Goal: Information Seeking & Learning: Check status

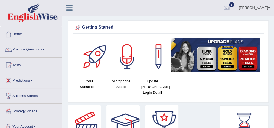
click at [266, 7] on link "FRANK OBENG ACHEAMPONG" at bounding box center [254, 7] width 39 height 14
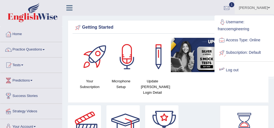
click at [225, 71] on link "Log out" at bounding box center [244, 70] width 59 height 12
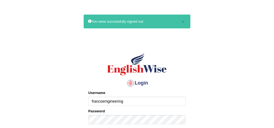
click at [135, 103] on input "francoemgineering" at bounding box center [137, 101] width 98 height 9
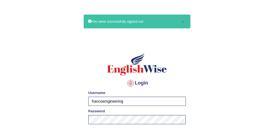
type input "AstiS"
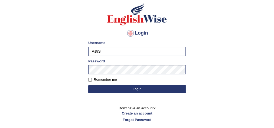
scroll to position [65, 0]
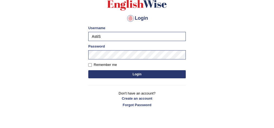
click at [145, 75] on button "Login" at bounding box center [137, 74] width 98 height 8
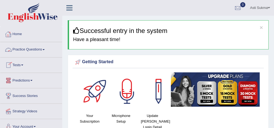
click at [26, 47] on link "Practice Questions" at bounding box center [31, 49] width 62 height 14
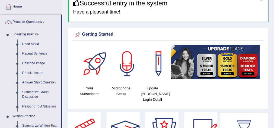
scroll to position [43, 0]
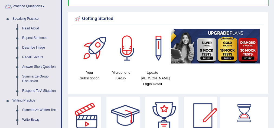
click at [37, 7] on link "Practice Questions" at bounding box center [30, 6] width 60 height 14
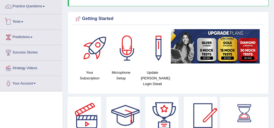
click at [18, 21] on link "Tests" at bounding box center [31, 21] width 62 height 14
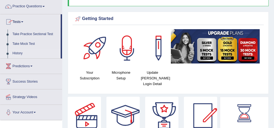
click at [19, 53] on link "History" at bounding box center [35, 54] width 51 height 10
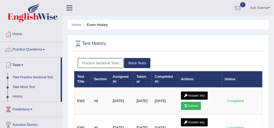
click at [15, 98] on link "History" at bounding box center [35, 97] width 51 height 10
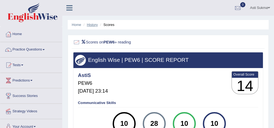
click at [93, 23] on link "History" at bounding box center [92, 25] width 11 height 4
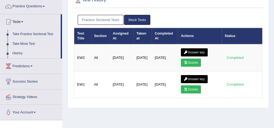
click at [96, 21] on link "Practice Sectional Tests" at bounding box center [101, 20] width 46 height 10
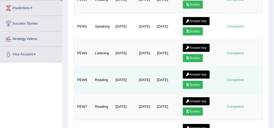
scroll to position [108, 0]
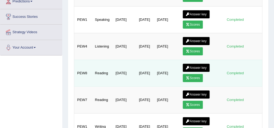
click at [194, 75] on link "Scores" at bounding box center [193, 78] width 20 height 8
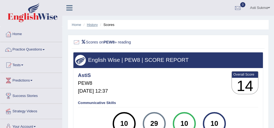
click at [88, 26] on link "History" at bounding box center [92, 25] width 11 height 4
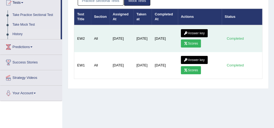
scroll to position [43, 0]
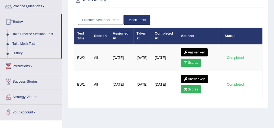
click at [90, 21] on link "Practice Sectional Tests" at bounding box center [101, 20] width 46 height 10
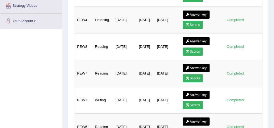
scroll to position [152, 0]
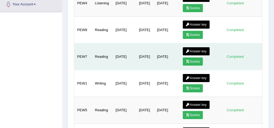
click at [194, 58] on link "Scores" at bounding box center [193, 62] width 20 height 8
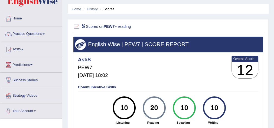
scroll to position [22, 0]
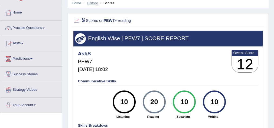
click at [90, 5] on link "History" at bounding box center [92, 3] width 11 height 4
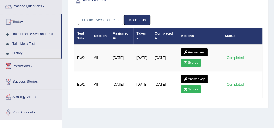
click at [93, 17] on link "Practice Sectional Tests" at bounding box center [101, 20] width 46 height 10
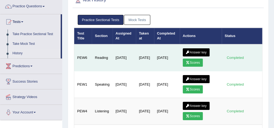
click at [189, 62] on icon at bounding box center [188, 62] width 4 height 3
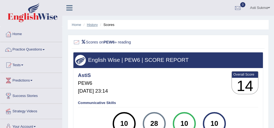
click at [89, 25] on link "History" at bounding box center [92, 25] width 11 height 4
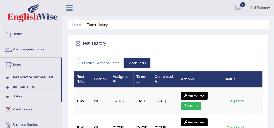
click at [107, 65] on link "Practice Sectional Tests" at bounding box center [101, 63] width 46 height 10
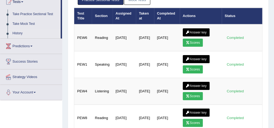
scroll to position [65, 0]
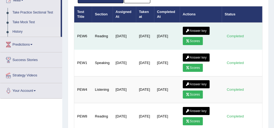
click at [194, 27] on link "Answer key" at bounding box center [196, 31] width 27 height 8
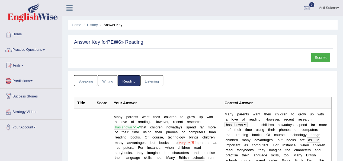
click at [38, 52] on link "Practice Questions" at bounding box center [31, 49] width 62 height 14
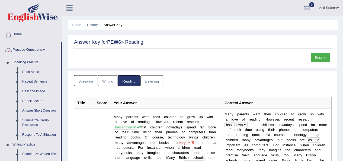
click at [78, 60] on div "Scores" at bounding box center [203, 59] width 260 height 12
click at [36, 47] on link "Practice Questions" at bounding box center [30, 49] width 60 height 14
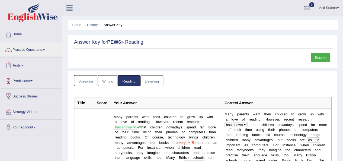
click at [21, 63] on link "Tests" at bounding box center [31, 65] width 62 height 14
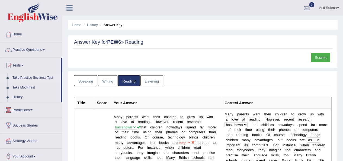
click at [33, 79] on link "Take Practice Sectional Test" at bounding box center [35, 78] width 51 height 10
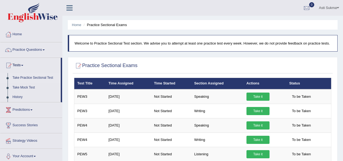
click at [16, 96] on link "History" at bounding box center [35, 97] width 51 height 10
drag, startPoint x: 0, startPoint y: 0, endPoint x: 16, endPoint y: 96, distance: 97.4
click at [16, 96] on link "History" at bounding box center [35, 97] width 51 height 10
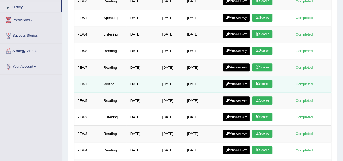
scroll to position [89, 0]
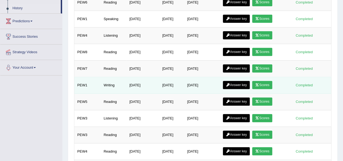
click at [259, 83] on icon at bounding box center [257, 84] width 4 height 3
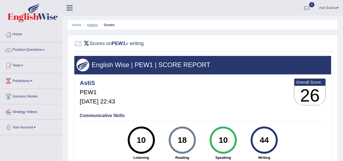
click at [88, 26] on link "History" at bounding box center [92, 25] width 11 height 4
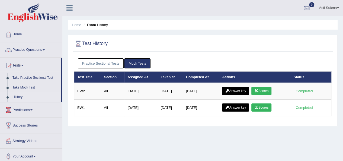
click at [108, 62] on link "Practice Sectional Tests" at bounding box center [101, 63] width 46 height 10
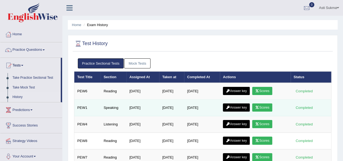
scroll to position [54, 0]
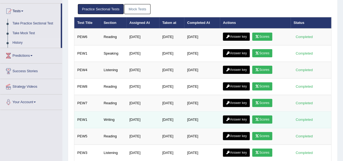
click at [239, 118] on link "Answer key" at bounding box center [236, 119] width 27 height 8
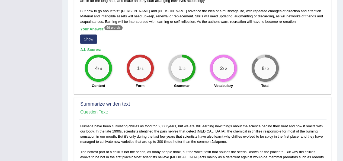
scroll to position [108, 0]
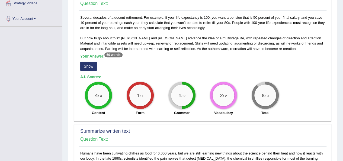
click at [90, 66] on button "Show" at bounding box center [88, 65] width 17 height 9
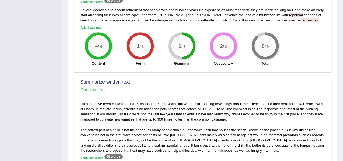
scroll to position [217, 0]
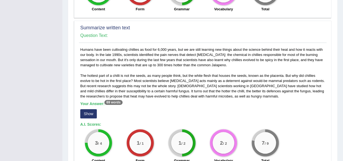
click at [94, 112] on button "Show" at bounding box center [88, 113] width 17 height 9
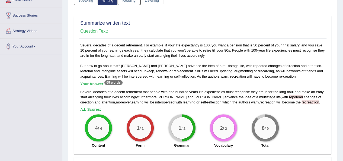
scroll to position [73, 0]
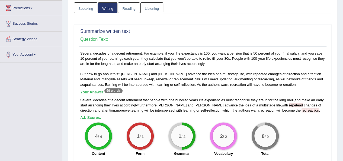
click at [120, 74] on div "Several decades of a decent retirement. For example, if your life expectancy is…" at bounding box center [202, 105] width 247 height 108
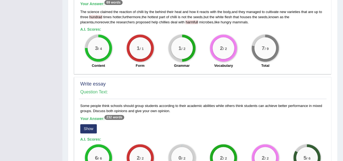
scroll to position [371, 0]
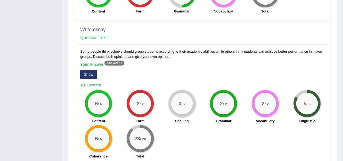
click at [93, 72] on button "Show" at bounding box center [88, 74] width 17 height 9
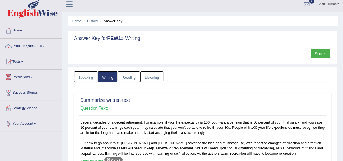
scroll to position [0, 0]
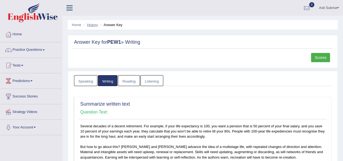
click at [94, 26] on link "History" at bounding box center [92, 25] width 11 height 4
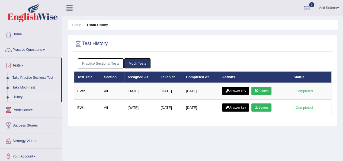
click at [96, 64] on link "Practice Sectional Tests" at bounding box center [101, 63] width 46 height 10
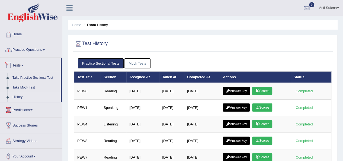
click at [30, 52] on link "Practice Questions" at bounding box center [31, 49] width 62 height 14
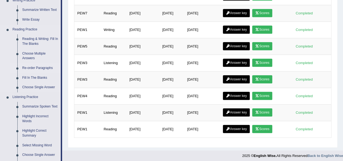
scroll to position [135, 0]
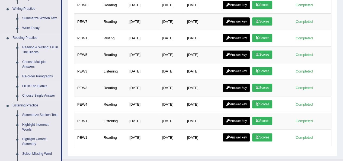
click at [33, 85] on link "Fill In The Blanks" at bounding box center [40, 86] width 41 height 10
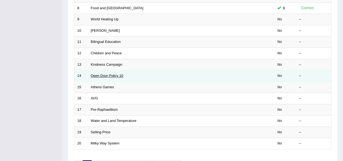
scroll to position [163, 0]
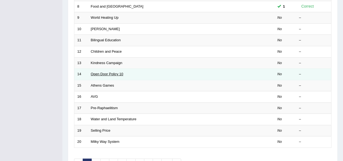
click at [99, 74] on link "Open Door Policy 10" at bounding box center [107, 74] width 33 height 4
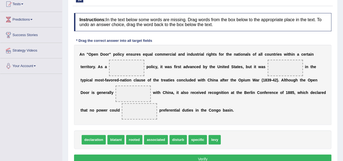
scroll to position [54, 0]
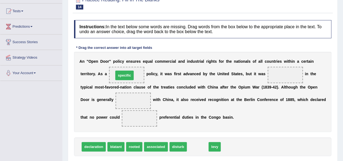
drag, startPoint x: 202, startPoint y: 148, endPoint x: 129, endPoint y: 76, distance: 102.1
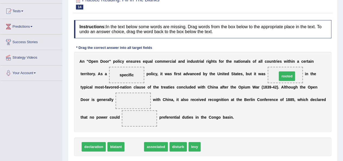
drag, startPoint x: 133, startPoint y: 148, endPoint x: 286, endPoint y: 78, distance: 168.0
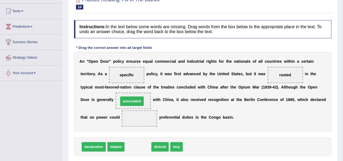
drag, startPoint x: 141, startPoint y: 148, endPoint x: 135, endPoint y: 102, distance: 45.9
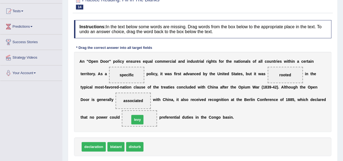
drag, startPoint x: 151, startPoint y: 145, endPoint x: 137, endPoint y: 118, distance: 30.4
drag, startPoint x: 127, startPoint y: 76, endPoint x: 163, endPoint y: 148, distance: 80.9
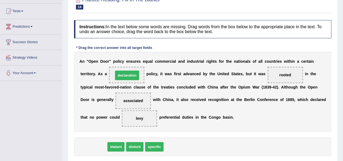
drag, startPoint x: 94, startPoint y: 145, endPoint x: 127, endPoint y: 74, distance: 78.6
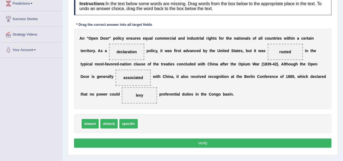
scroll to position [108, 0]
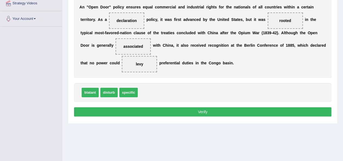
click at [196, 111] on button "Verify" at bounding box center [202, 111] width 257 height 9
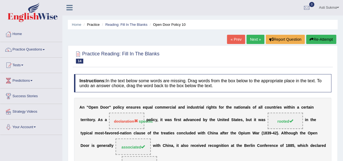
scroll to position [0, 0]
click at [247, 42] on link "Next »" at bounding box center [255, 39] width 18 height 9
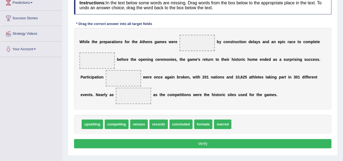
scroll to position [77, 0]
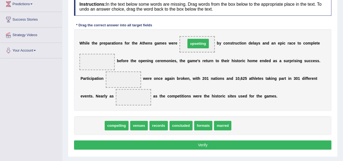
drag, startPoint x: 89, startPoint y: 125, endPoint x: 194, endPoint y: 44, distance: 133.6
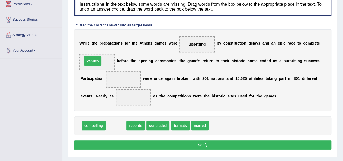
drag, startPoint x: 121, startPoint y: 126, endPoint x: 98, endPoint y: 62, distance: 68.5
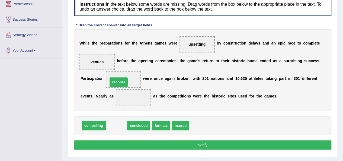
drag, startPoint x: 114, startPoint y: 127, endPoint x: 116, endPoint y: 84, distance: 43.4
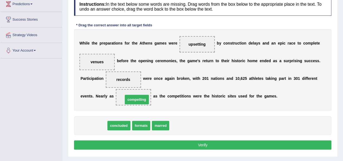
drag, startPoint x: 92, startPoint y: 127, endPoint x: 135, endPoint y: 101, distance: 50.5
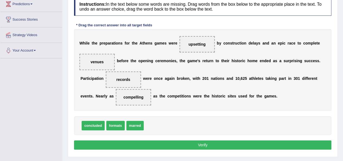
click at [196, 145] on button "Verify" at bounding box center [202, 144] width 257 height 9
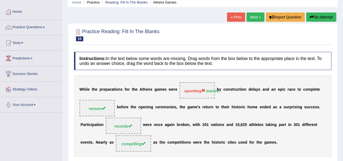
scroll to position [0, 0]
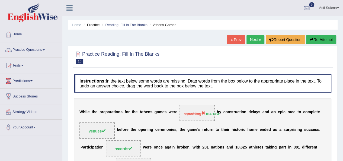
click at [250, 41] on link "Next »" at bounding box center [255, 39] width 18 height 9
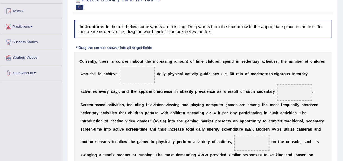
scroll to position [27, 0]
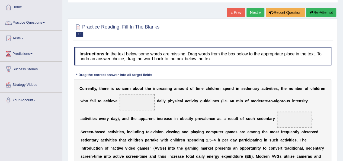
click at [246, 13] on link "Next »" at bounding box center [255, 12] width 18 height 9
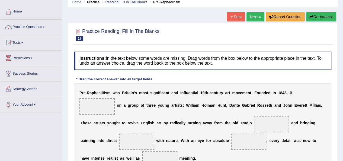
scroll to position [4, 0]
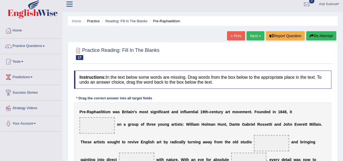
drag, startPoint x: 342, startPoint y: 15, endPoint x: 344, endPoint y: 26, distance: 11.3
click at [342, 27] on html "Toggle navigation Home Practice Questions Speaking Practice Read Aloud Repeat S…" at bounding box center [171, 76] width 343 height 161
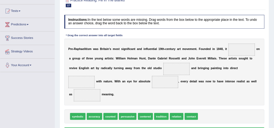
scroll to position [53, 0]
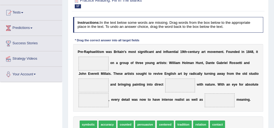
drag, startPoint x: 346, startPoint y: 1, endPoint x: 177, endPoint y: 30, distance: 171.5
click at [177, 30] on h4 "Instructions: In the text below some words are missing. Drag words from the box…" at bounding box center [168, 24] width 190 height 15
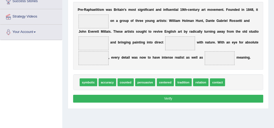
scroll to position [87, 0]
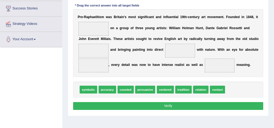
click at [170, 89] on span "centered" at bounding box center [165, 90] width 17 height 8
drag, startPoint x: 170, startPoint y: 89, endPoint x: 92, endPoint y: 17, distance: 105.8
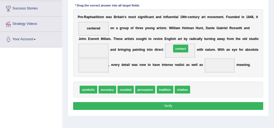
drag, startPoint x: 200, startPoint y: 89, endPoint x: 178, endPoint y: 40, distance: 52.9
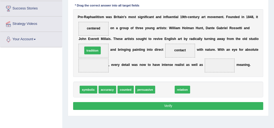
drag, startPoint x: 159, startPoint y: 88, endPoint x: 74, endPoint y: 42, distance: 97.0
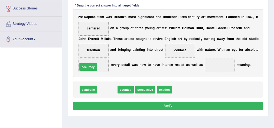
drag, startPoint x: 108, startPoint y: 89, endPoint x: 86, endPoint y: 63, distance: 34.8
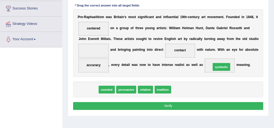
drag, startPoint x: 85, startPoint y: 89, endPoint x: 242, endPoint y: 62, distance: 158.5
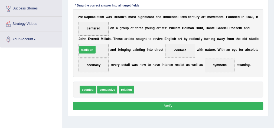
drag, startPoint x: 144, startPoint y: 87, endPoint x: 77, endPoint y: 40, distance: 81.5
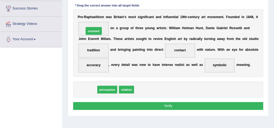
drag, startPoint x: 86, startPoint y: 88, endPoint x: 93, endPoint y: 19, distance: 69.4
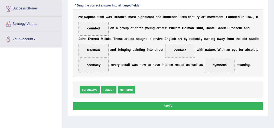
click at [168, 105] on button "Verify" at bounding box center [168, 106] width 190 height 8
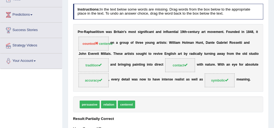
scroll to position [44, 0]
